Goal: Information Seeking & Learning: Check status

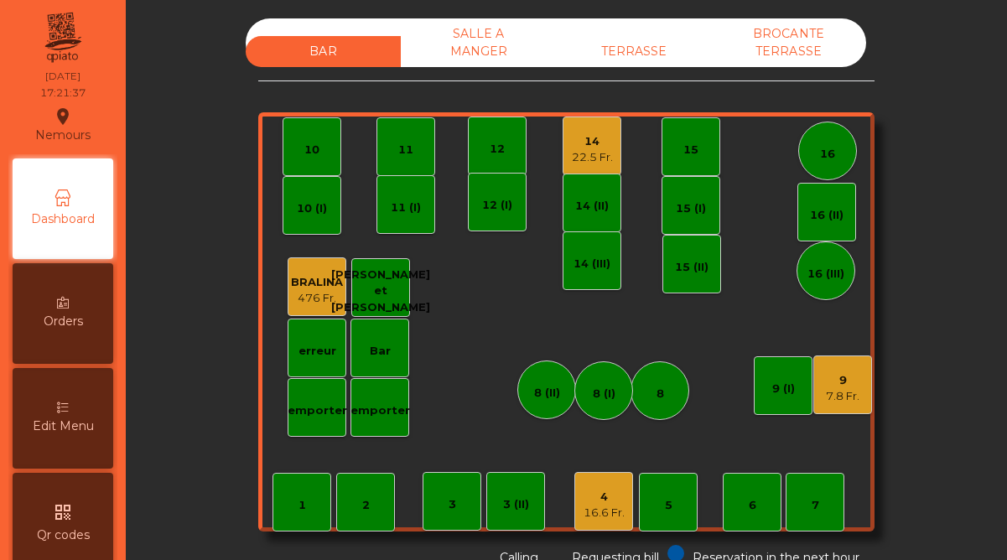
click at [574, 149] on div "22.5 Fr." at bounding box center [592, 157] width 41 height 17
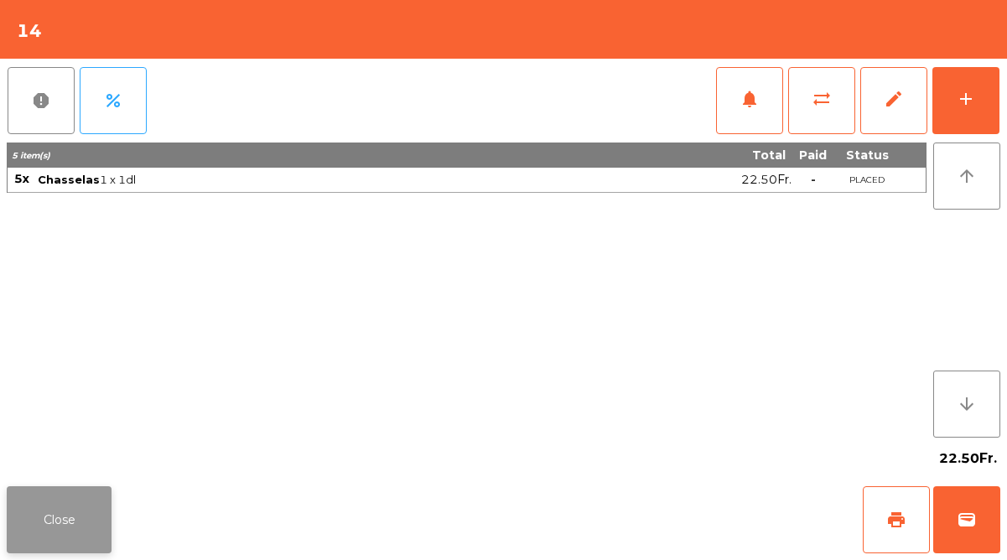
click at [76, 526] on button "Close" at bounding box center [59, 519] width 105 height 67
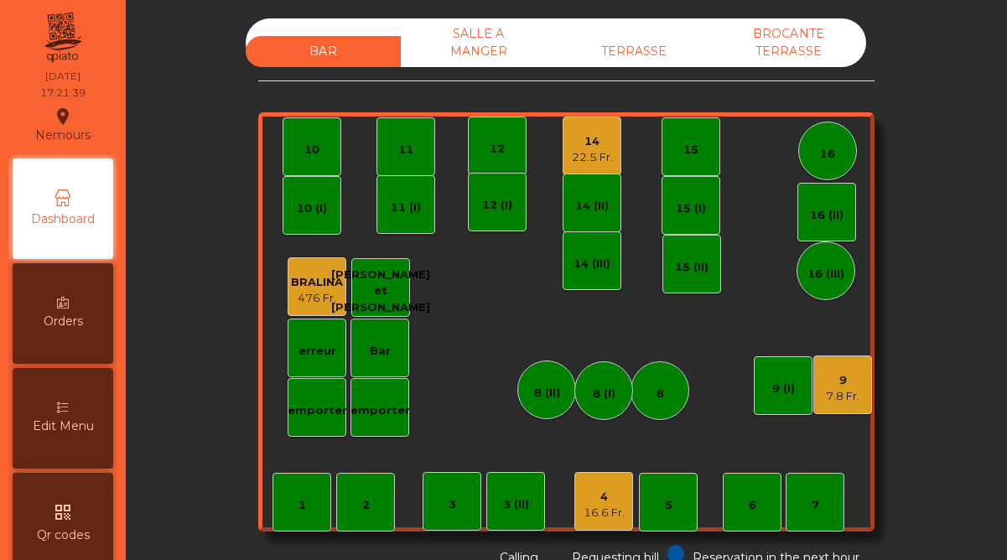
click at [604, 516] on div "16.6 Fr." at bounding box center [603, 513] width 41 height 17
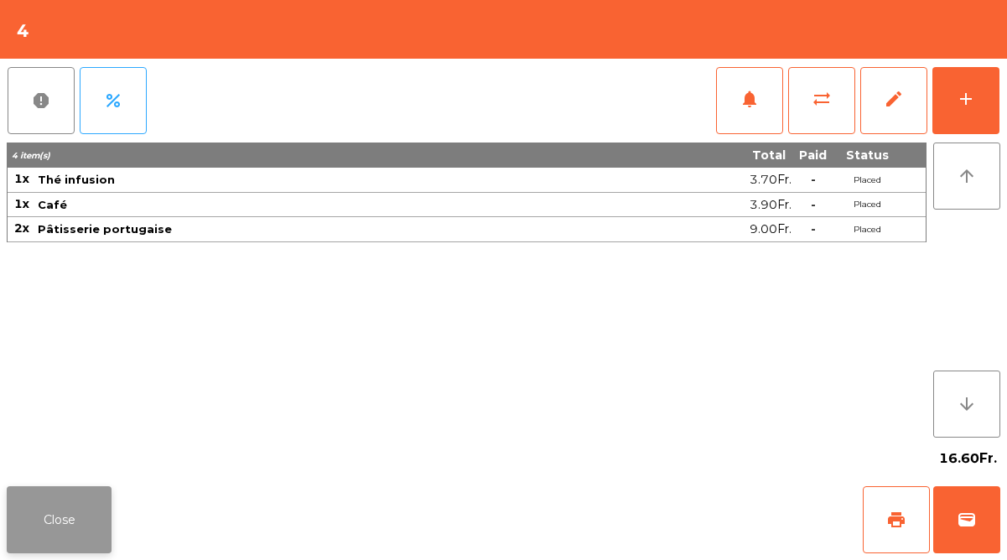
click at [95, 509] on button "Close" at bounding box center [59, 519] width 105 height 67
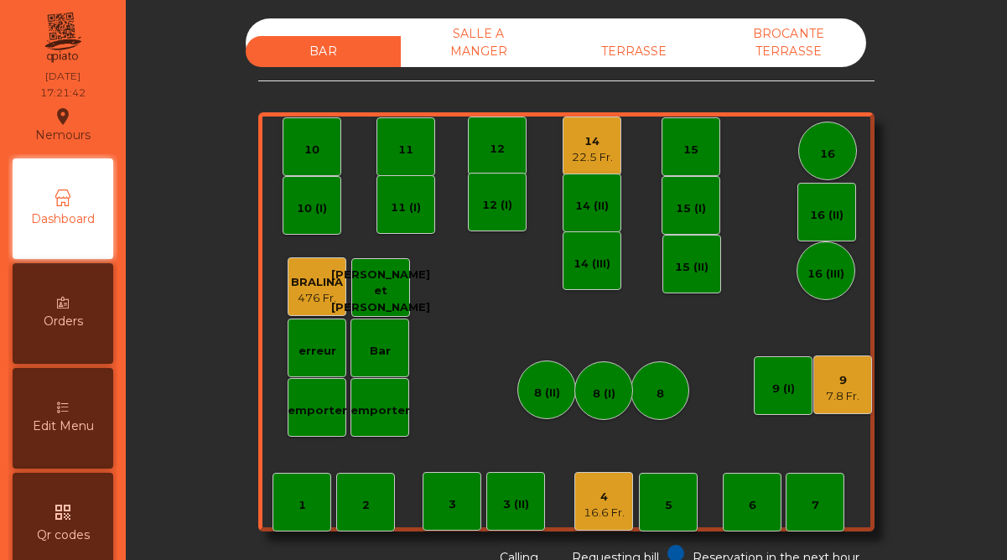
click at [846, 380] on div "9" at bounding box center [843, 380] width 34 height 17
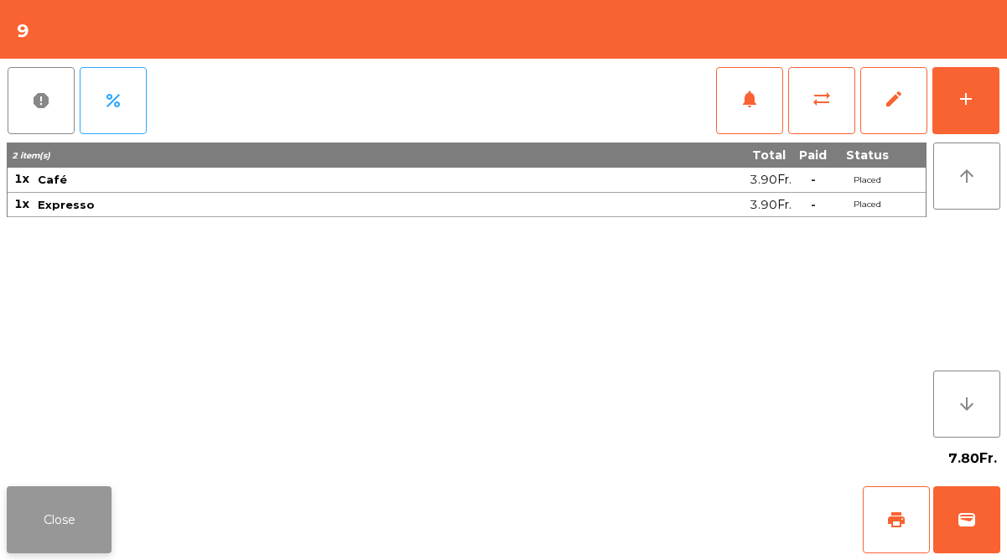
click at [38, 496] on button "Close" at bounding box center [59, 519] width 105 height 67
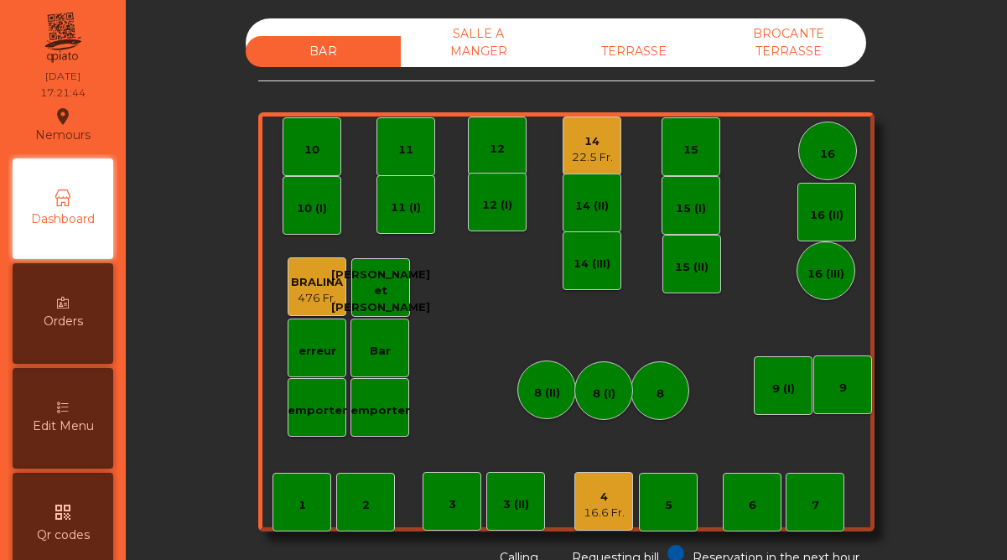
click at [596, 491] on div "4" at bounding box center [603, 497] width 41 height 17
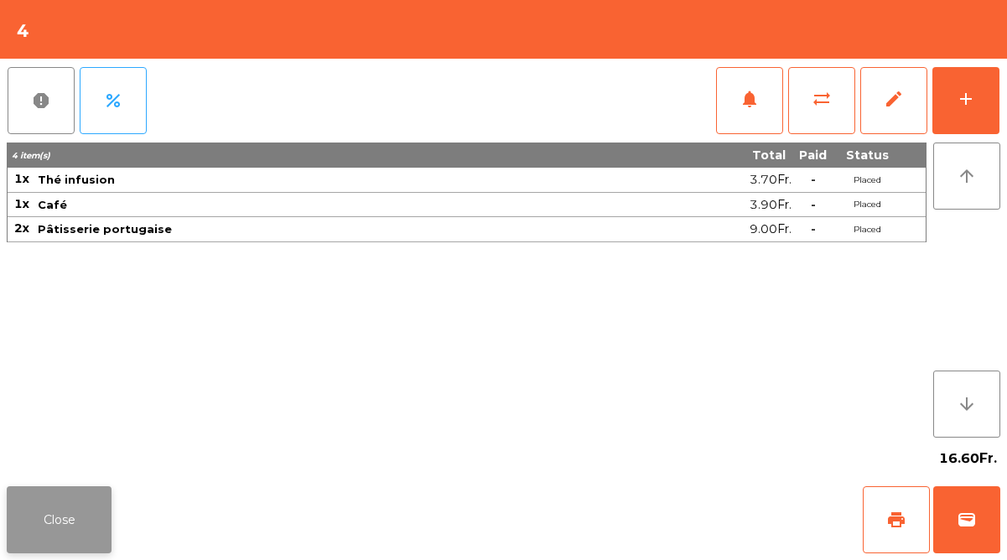
click at [94, 506] on button "Close" at bounding box center [59, 519] width 105 height 67
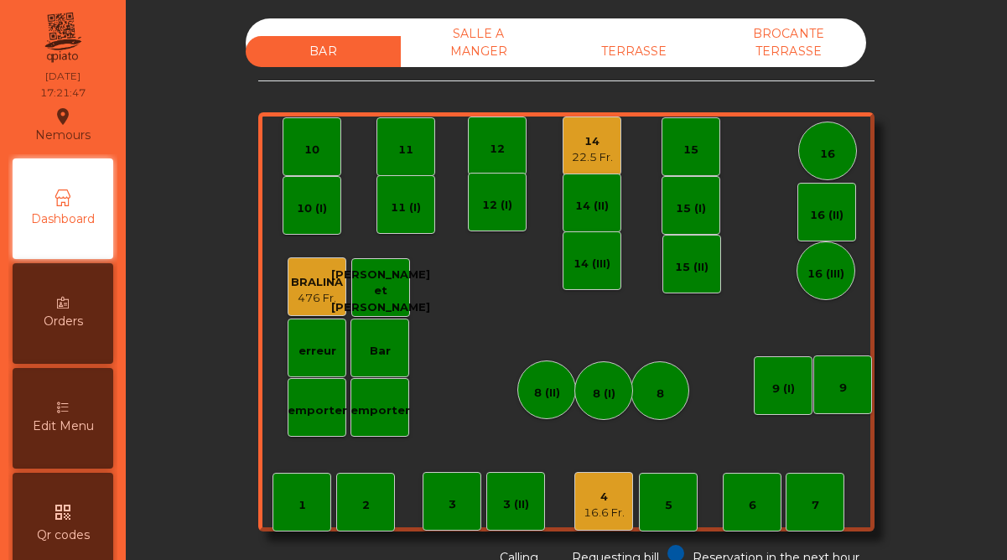
click at [654, 47] on div "TERRASSE" at bounding box center [633, 51] width 155 height 31
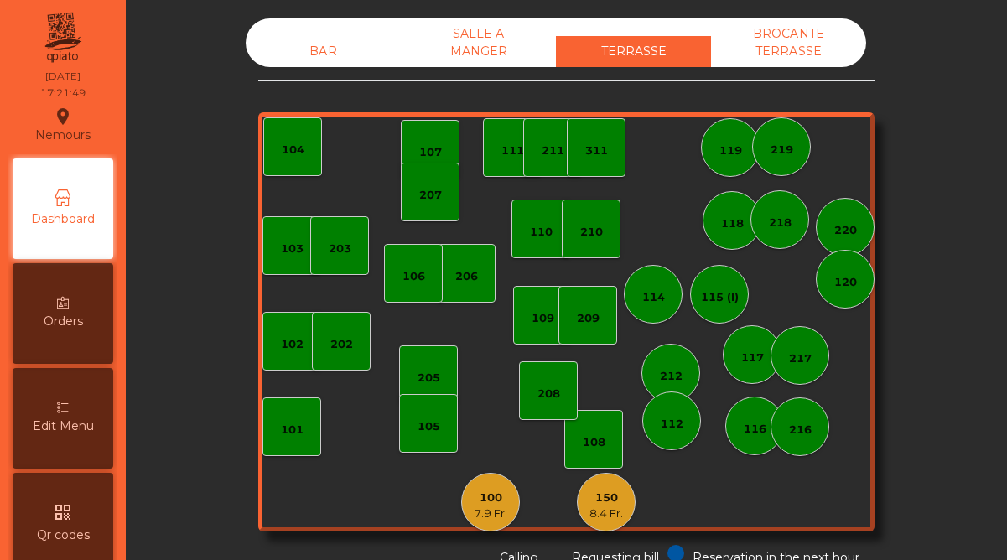
click at [618, 503] on div "150" at bounding box center [606, 498] width 34 height 17
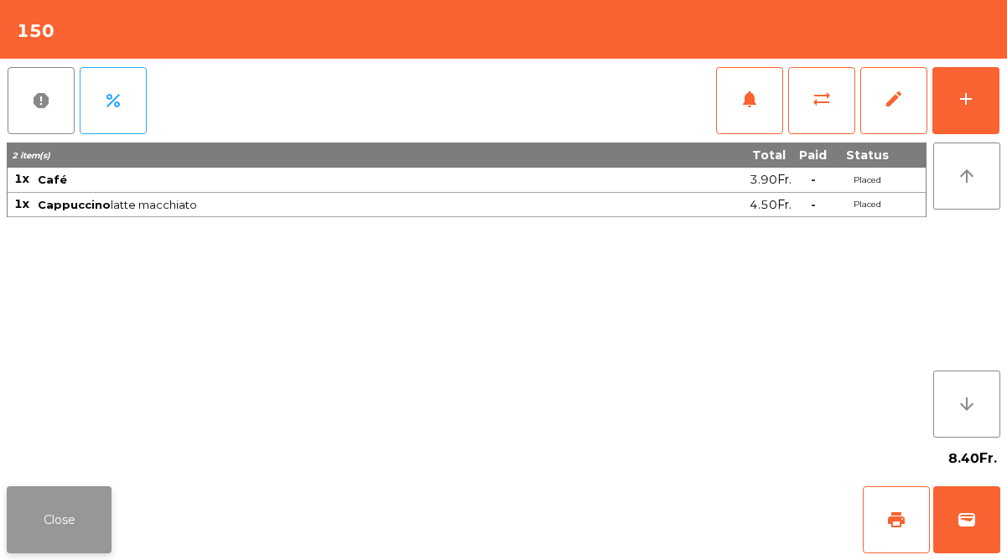
click at [78, 524] on button "Close" at bounding box center [59, 519] width 105 height 67
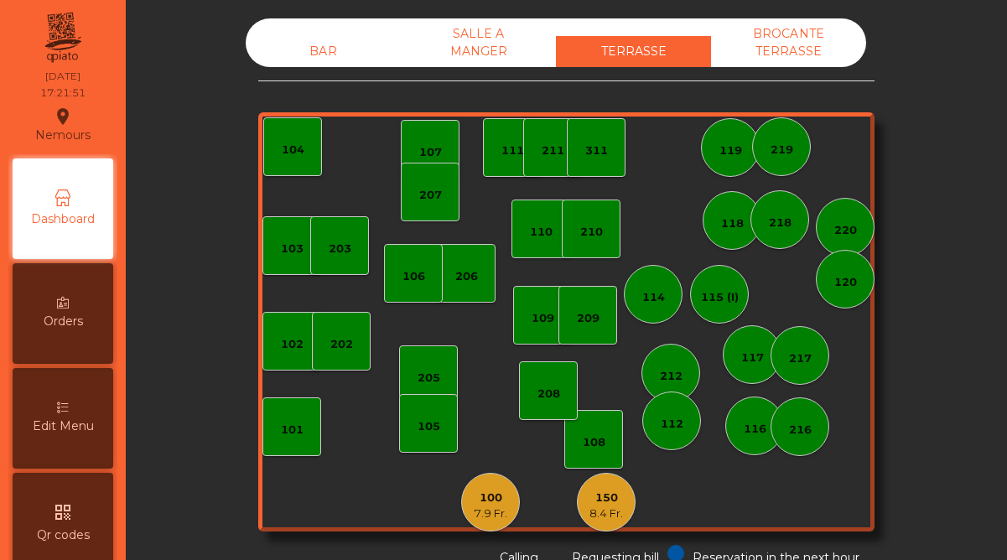
click at [489, 501] on div "100" at bounding box center [491, 498] width 34 height 17
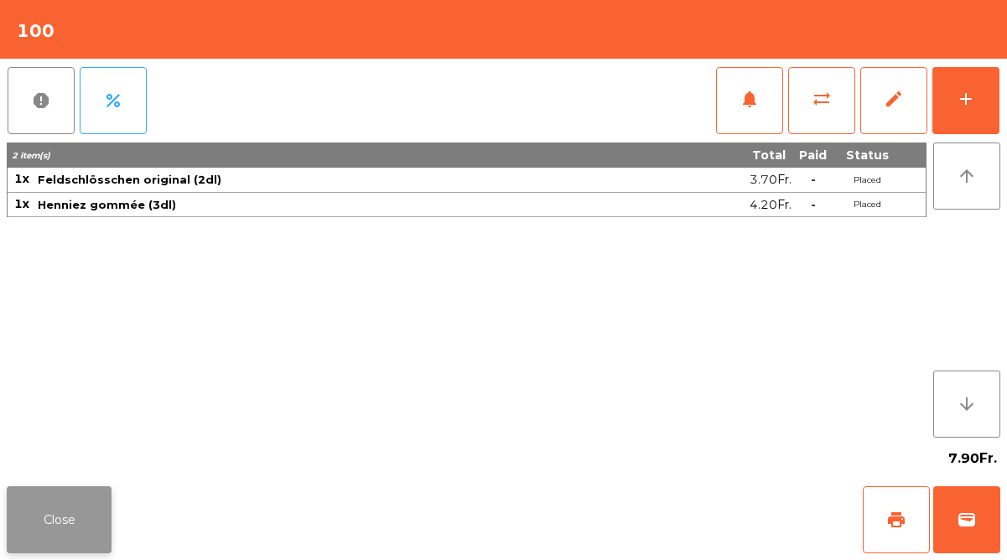
click at [62, 513] on button "Close" at bounding box center [59, 519] width 105 height 67
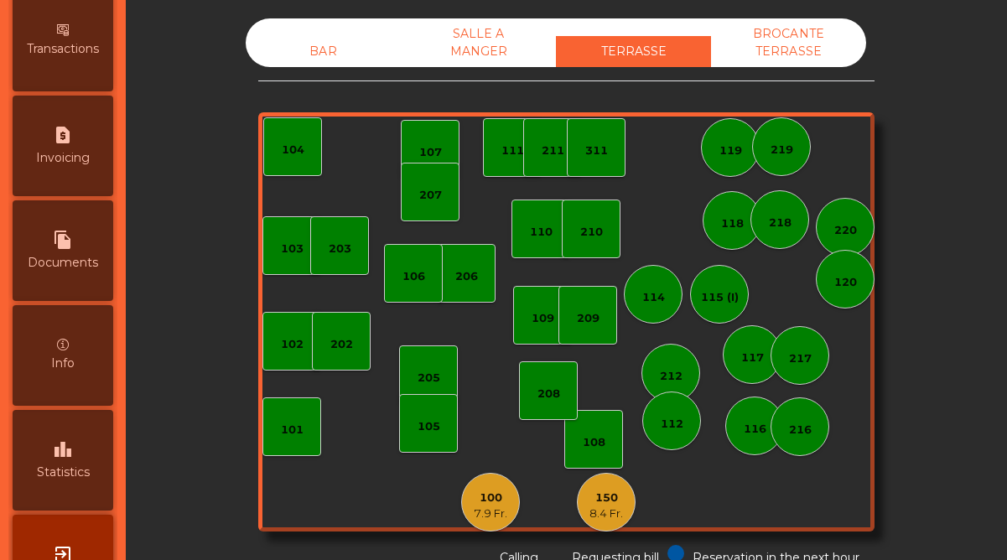
scroll to position [864, 0]
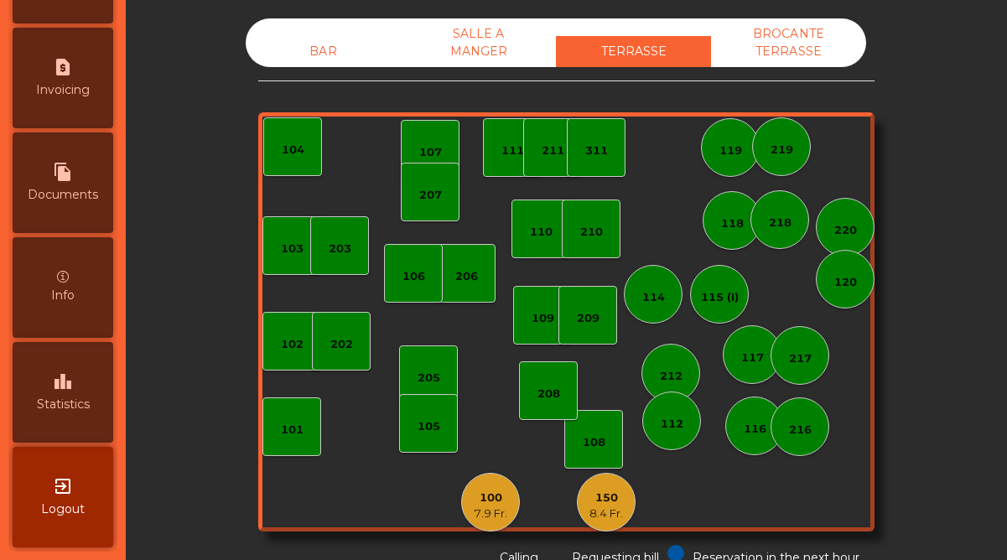
click at [49, 389] on div "leaderboard Statistics" at bounding box center [63, 392] width 101 height 101
